Goal: Book appointment/travel/reservation

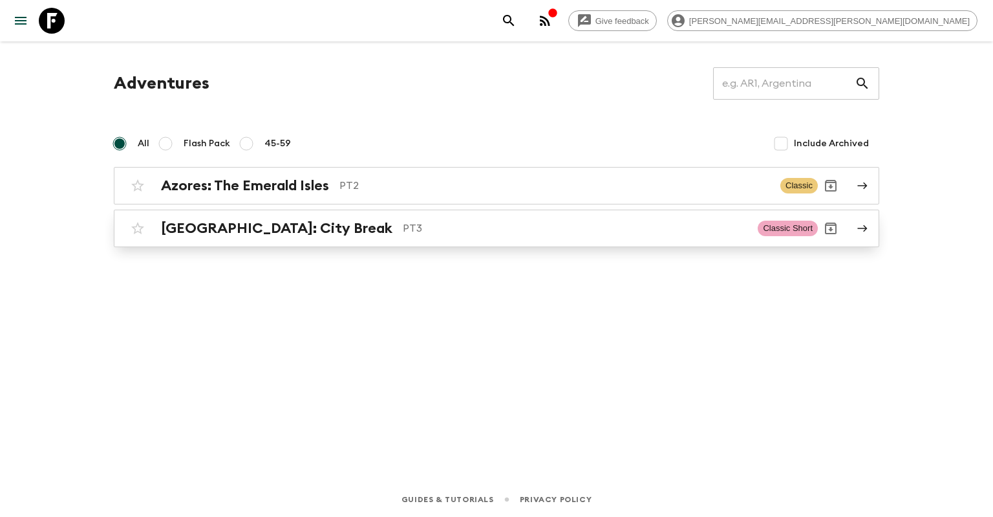
click at [507, 242] on link "[GEOGRAPHIC_DATA]: City Break PT3 Classic Short" at bounding box center [497, 229] width 766 height 38
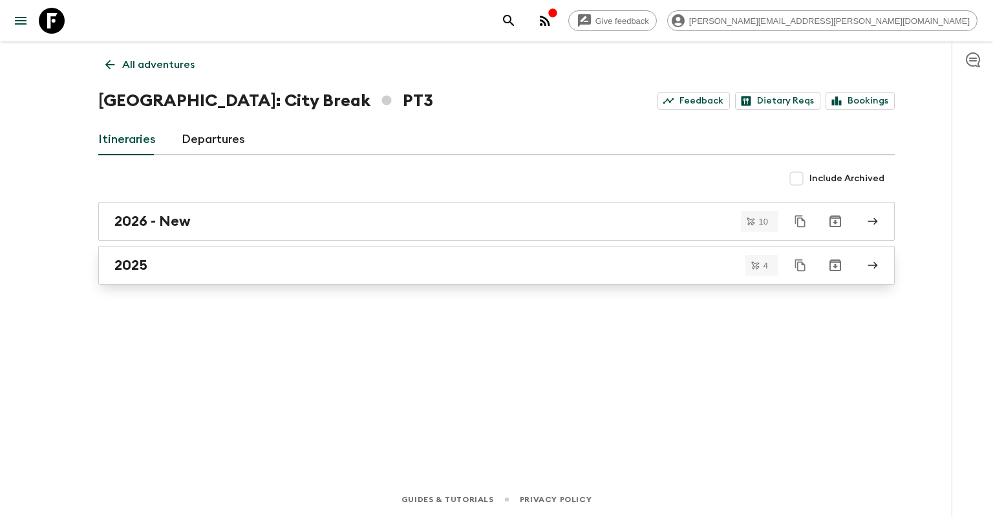
click at [514, 260] on div "2025" at bounding box center [484, 265] width 740 height 17
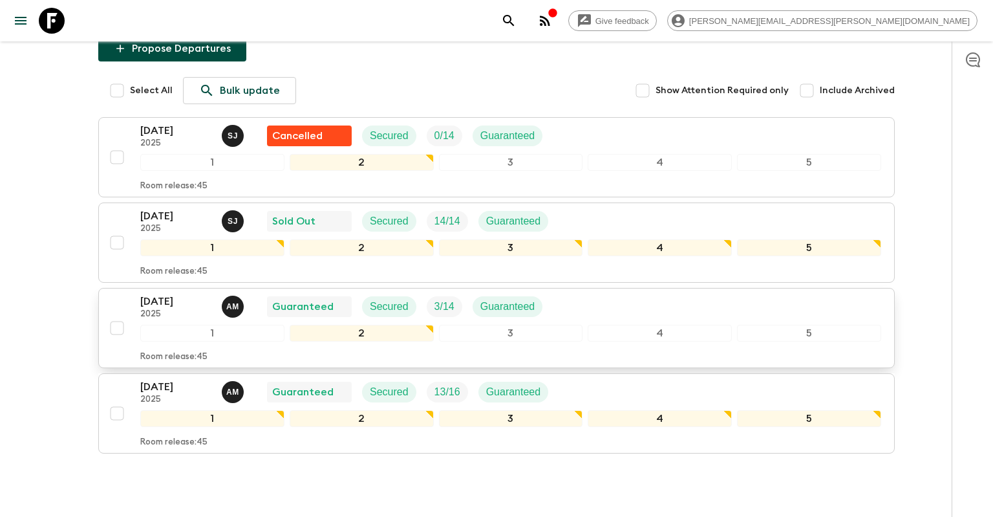
scroll to position [136, 0]
